Goal: Communication & Community: Answer question/provide support

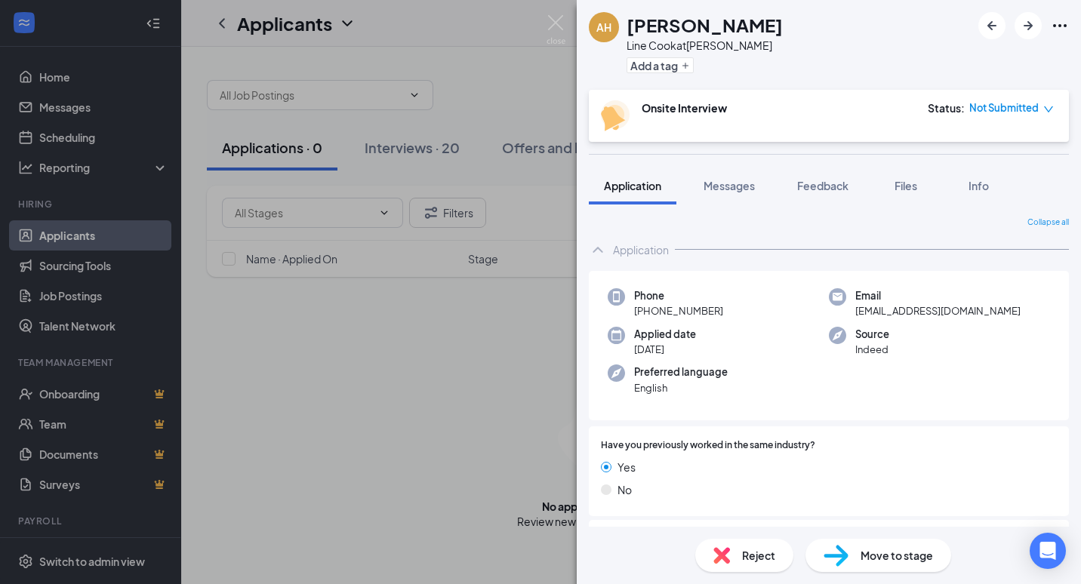
click at [428, 487] on div "AH [PERSON_NAME] Line Cook at [PERSON_NAME] Add a tag Onsite Interview Status :…" at bounding box center [540, 292] width 1081 height 584
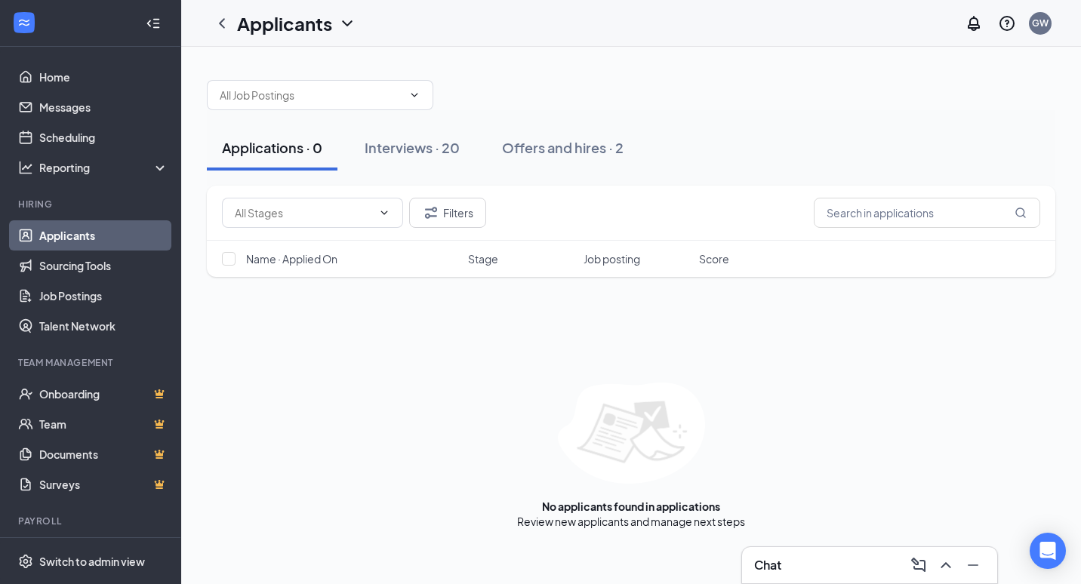
click at [777, 559] on h3 "Chat" at bounding box center [767, 565] width 27 height 17
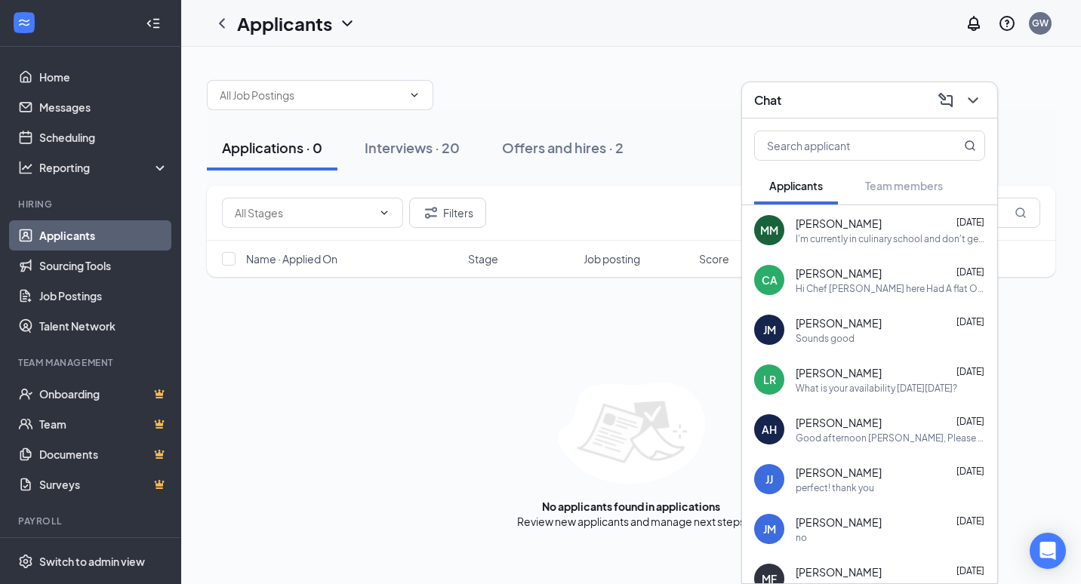
click at [843, 247] on div "MM [PERSON_NAME] [DATE] I'm currently in culinary school and don't get out of s…" at bounding box center [869, 230] width 255 height 50
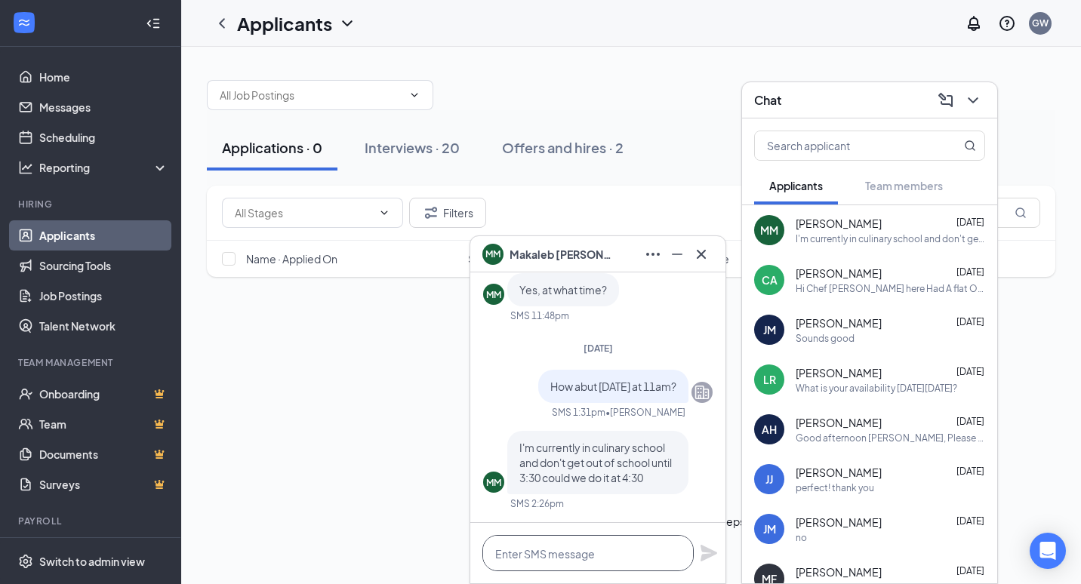
click at [646, 550] on textarea at bounding box center [587, 553] width 211 height 36
type textarea "yes that works"
click at [705, 555] on icon "Plane" at bounding box center [708, 553] width 17 height 17
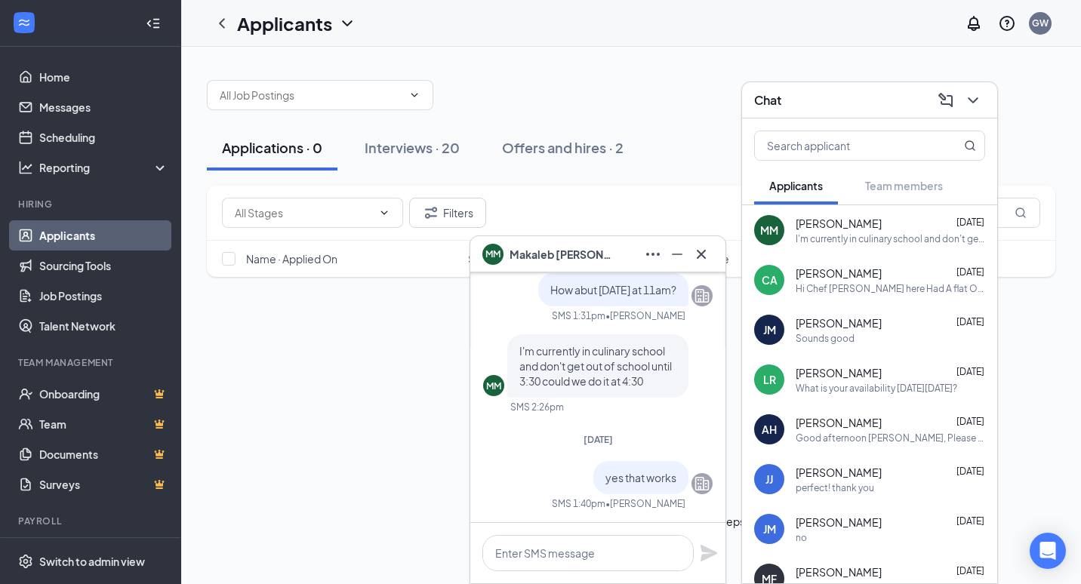
click at [856, 285] on div "Hi Chef [PERSON_NAME] here Had A flat On my way ETA 10-15 mins See you in a bit" at bounding box center [889, 288] width 189 height 13
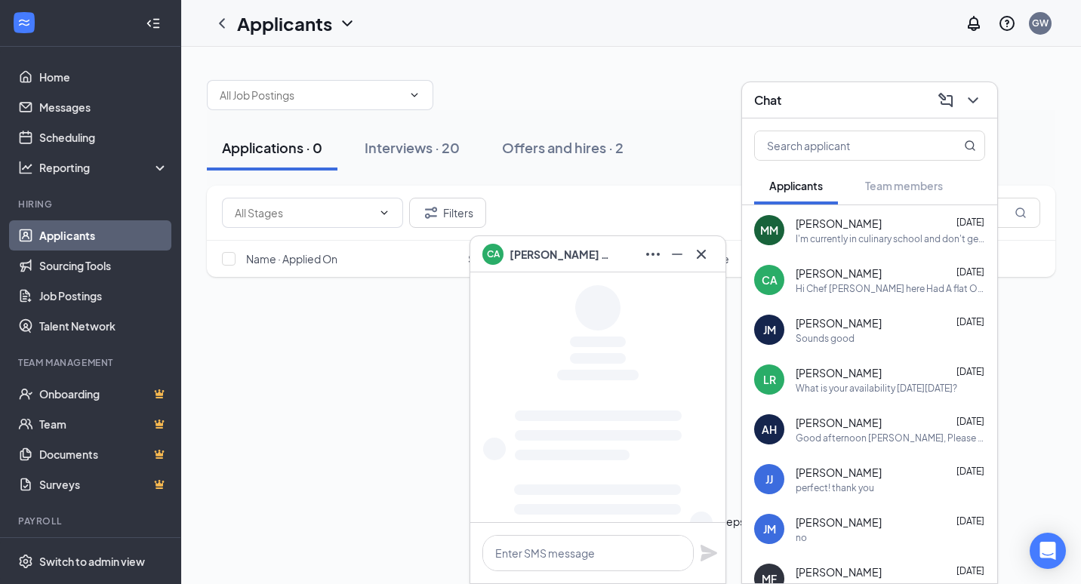
click at [850, 342] on div "Sounds good" at bounding box center [824, 338] width 59 height 13
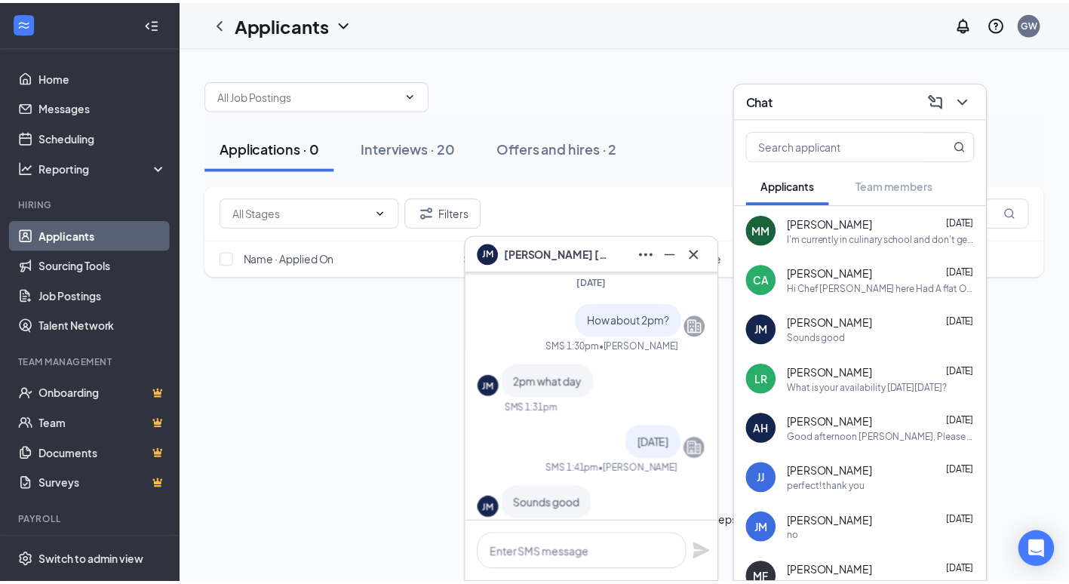
scroll to position [0, 0]
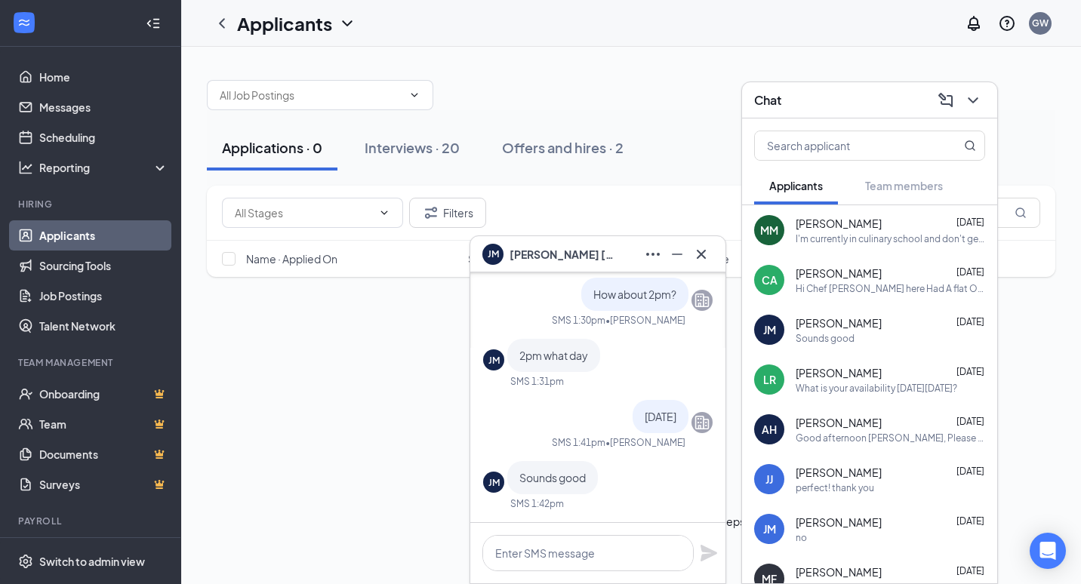
click at [579, 258] on span "[PERSON_NAME]" at bounding box center [562, 254] width 106 height 17
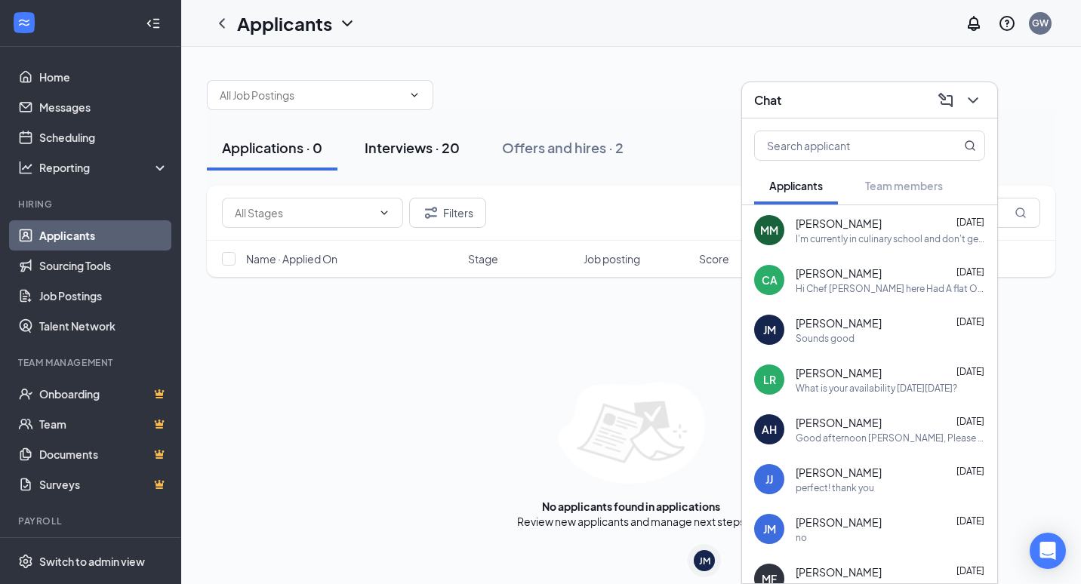
click at [435, 148] on div "Interviews · 20" at bounding box center [411, 147] width 95 height 19
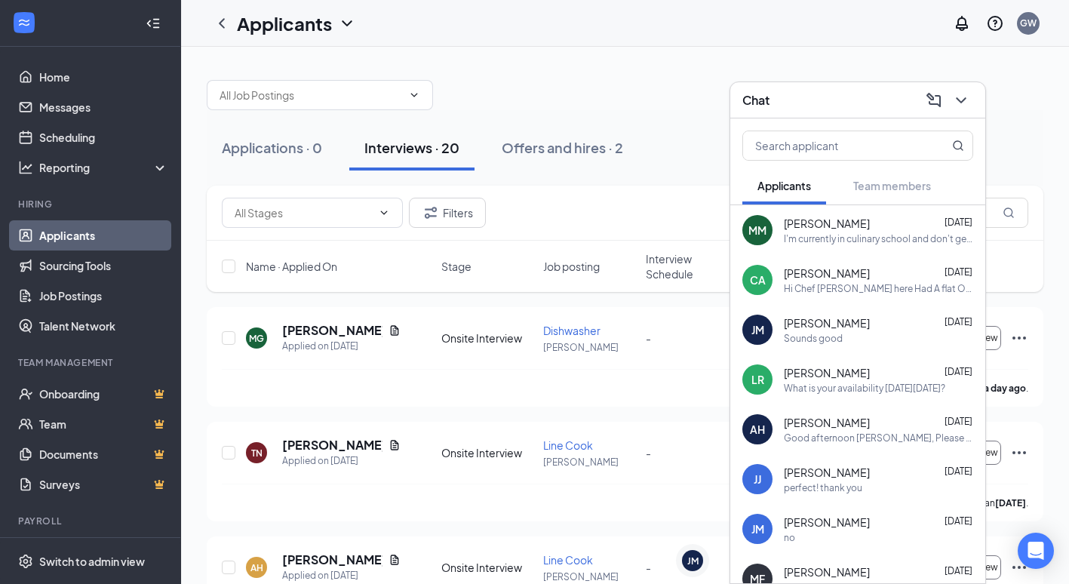
click at [972, 101] on button at bounding box center [961, 100] width 24 height 24
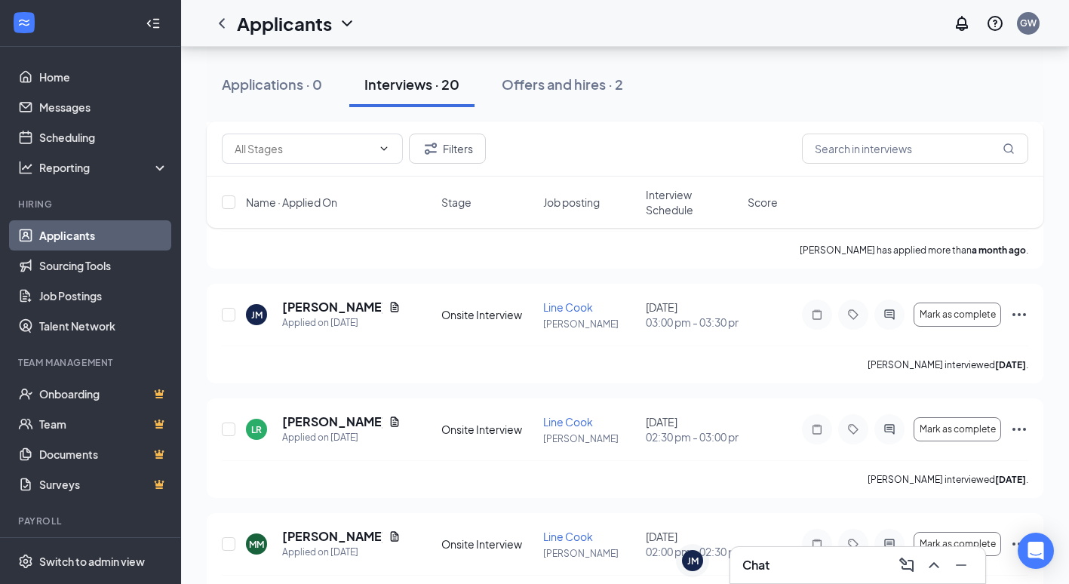
scroll to position [1962, 0]
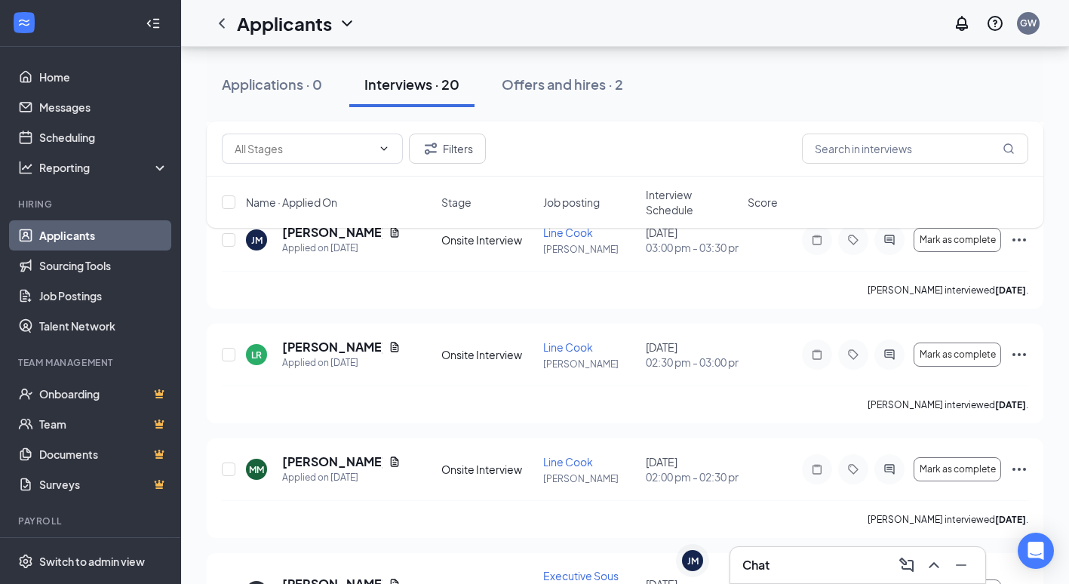
click at [379, 235] on div "Filters Name · Applied On Stage Job posting Interview Schedule Score" at bounding box center [625, 181] width 837 height 121
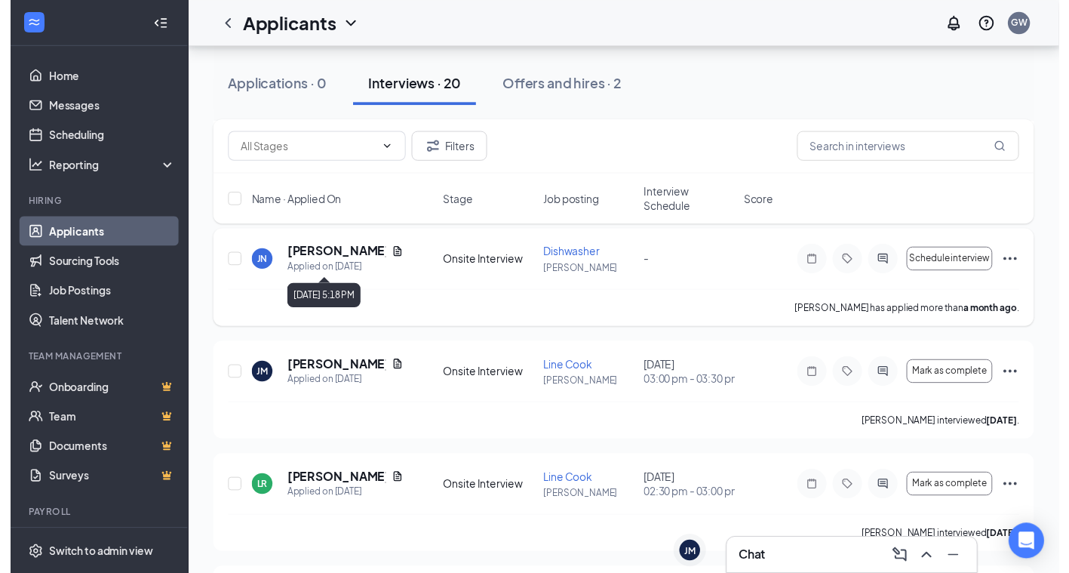
scroll to position [1811, 0]
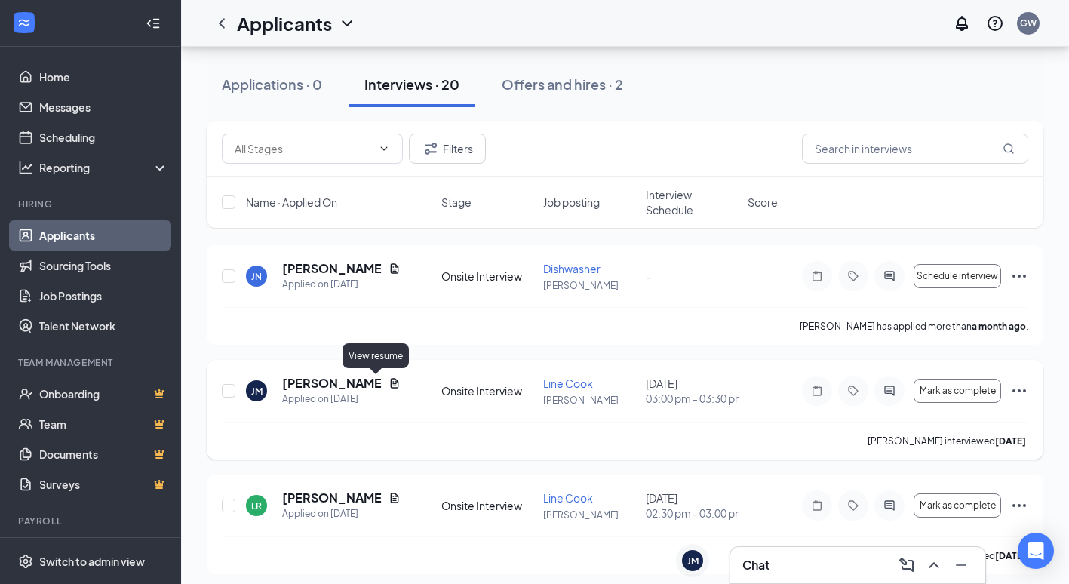
click at [390, 387] on icon "Document" at bounding box center [394, 383] width 8 height 10
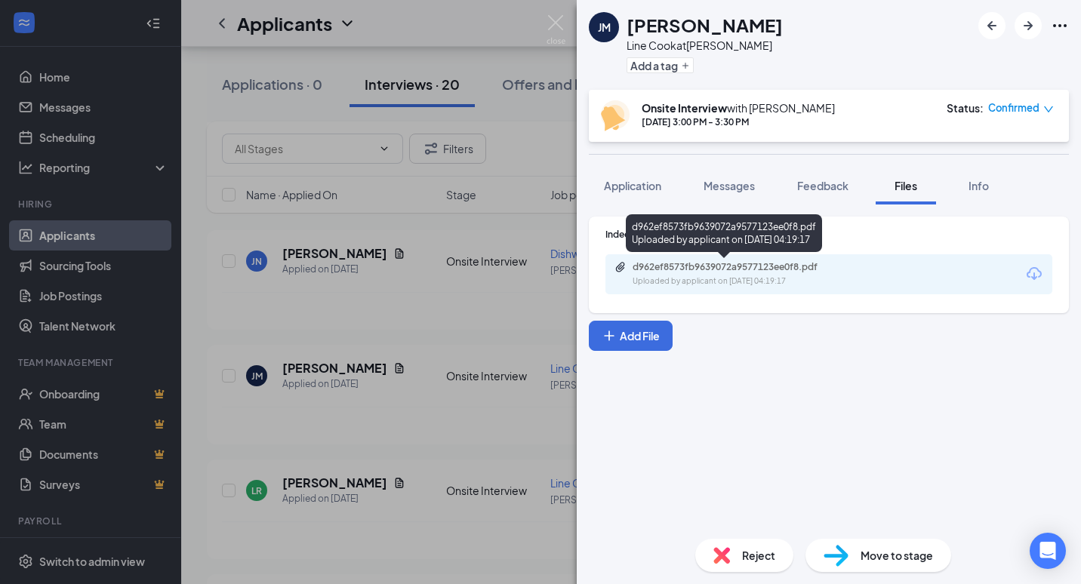
click at [751, 272] on div "d962ef8573fb9639072a9577123ee0f8.pdf" at bounding box center [737, 267] width 211 height 12
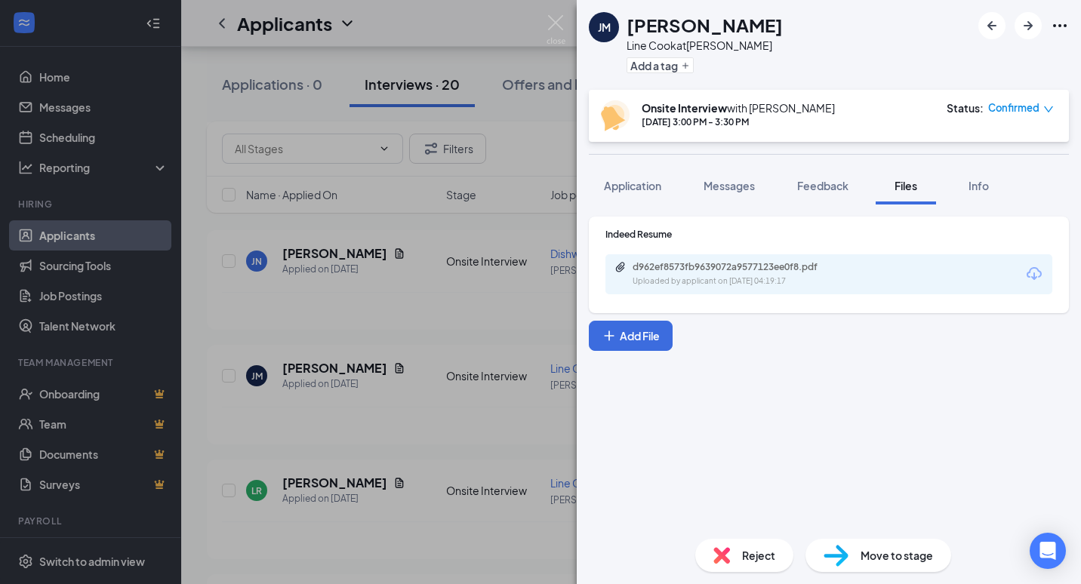
click at [442, 156] on div "[PERSON_NAME] Line Cook at [PERSON_NAME] Add a tag Onsite Interview with [PERSO…" at bounding box center [540, 292] width 1081 height 584
